Goal: Use online tool/utility: Utilize a website feature to perform a specific function

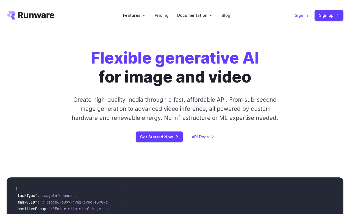
click at [305, 12] on link "Sign in" at bounding box center [301, 15] width 13 height 6
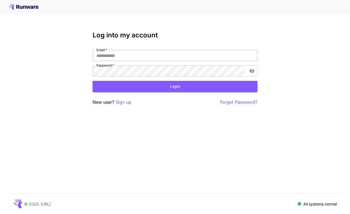
click at [125, 58] on input "Email   *" at bounding box center [175, 55] width 165 height 11
type input "**********"
click at [148, 83] on button "Login" at bounding box center [175, 86] width 165 height 11
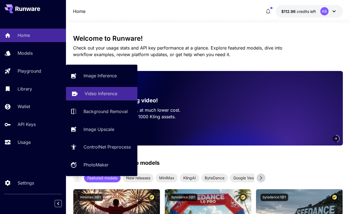
click at [87, 93] on p "Video Inference" at bounding box center [101, 93] width 33 height 7
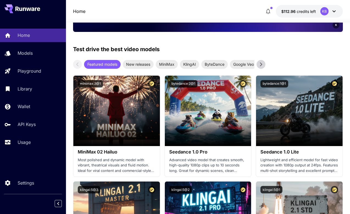
scroll to position [141, 0]
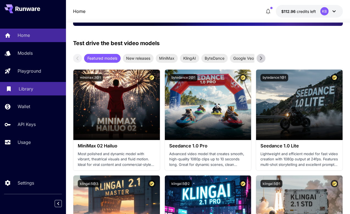
click at [26, 88] on p "Library" at bounding box center [26, 88] width 15 height 7
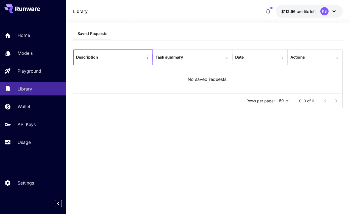
click at [111, 60] on div "Description" at bounding box center [110, 56] width 68 height 15
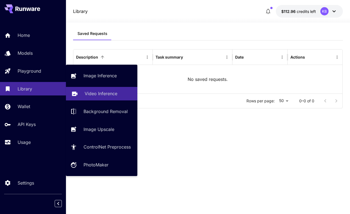
click at [88, 95] on p "Video Inference" at bounding box center [101, 93] width 33 height 7
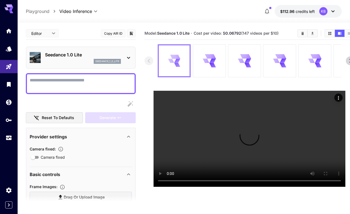
click at [164, 62] on div at bounding box center [174, 60] width 31 height 31
click at [171, 63] on icon at bounding box center [174, 61] width 12 height 12
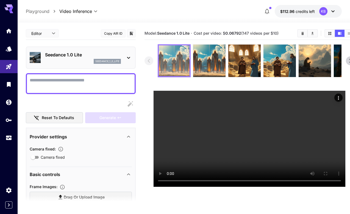
click at [171, 63] on img at bounding box center [174, 60] width 31 height 31
